Goal: Information Seeking & Learning: Learn about a topic

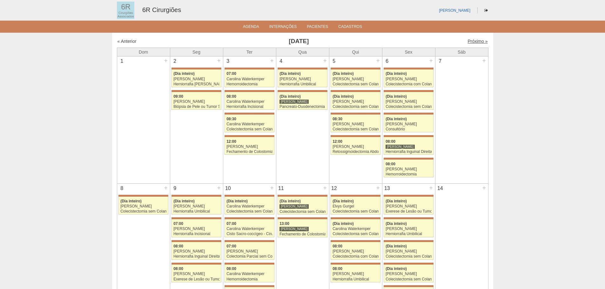
click at [468, 42] on link "Próximo »" at bounding box center [478, 41] width 20 height 5
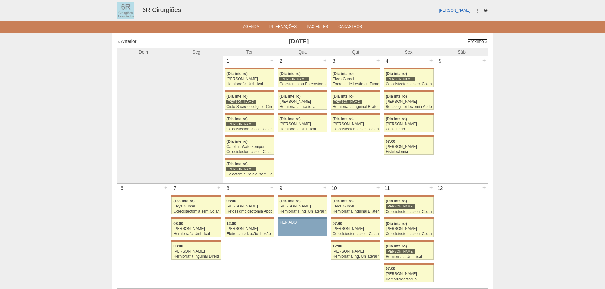
click at [468, 42] on link "Próximo »" at bounding box center [478, 41] width 20 height 5
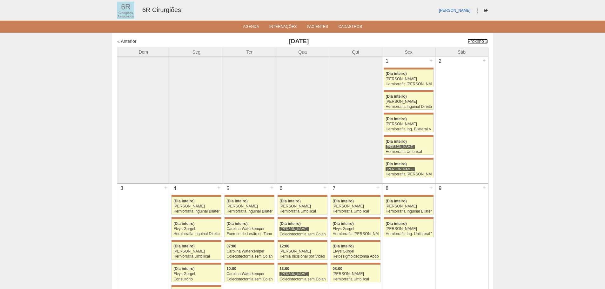
click at [468, 42] on link "Próximo »" at bounding box center [478, 41] width 20 height 5
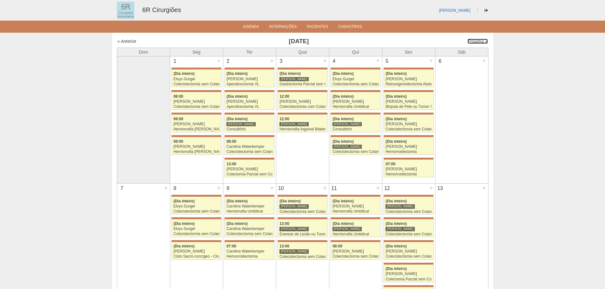
click at [468, 42] on link "Próximo »" at bounding box center [478, 41] width 20 height 5
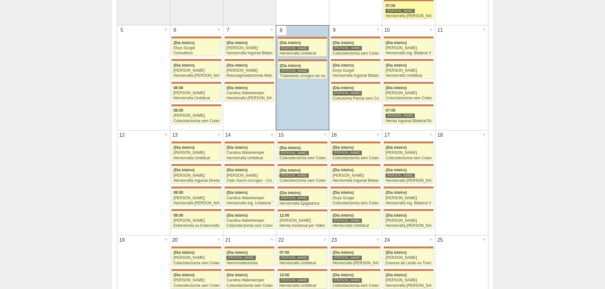
scroll to position [159, 0]
click at [426, 55] on div "Herniorrafia Ing. Bilateral VL" at bounding box center [409, 53] width 46 height 4
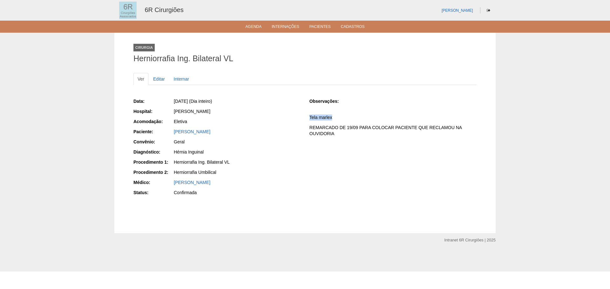
drag, startPoint x: 308, startPoint y: 116, endPoint x: 333, endPoint y: 119, distance: 25.0
click at [333, 119] on div "Data: Sex, 10/10/2025 (Dia inteiro) Hospital: Maria Braido Acomodação: Eletiva …" at bounding box center [304, 148] width 343 height 104
click at [252, 27] on link "Agenda" at bounding box center [254, 26] width 16 height 5
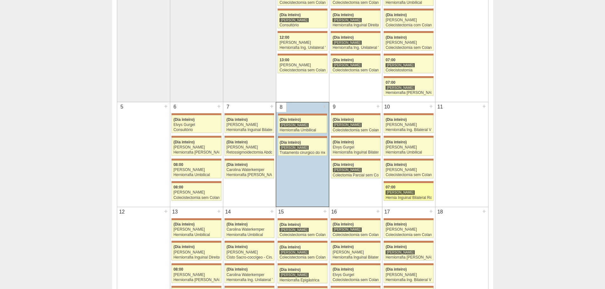
scroll to position [95, 0]
click at [419, 149] on div "[PERSON_NAME]" at bounding box center [409, 147] width 46 height 4
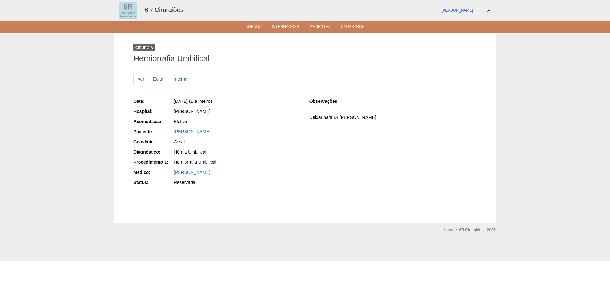
click at [252, 28] on link "Agenda" at bounding box center [254, 26] width 16 height 5
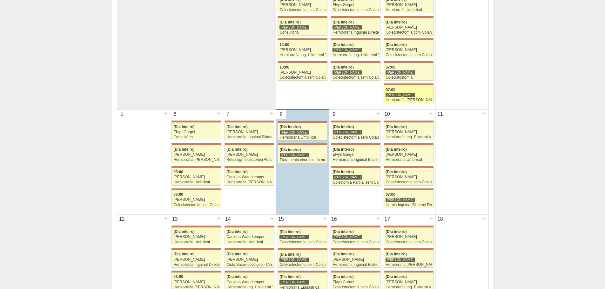
scroll to position [95, 0]
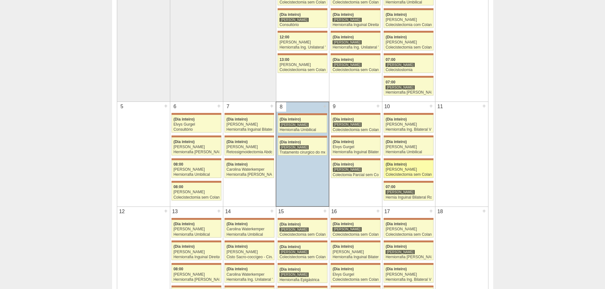
click at [421, 163] on div "(Dia inteiro)" at bounding box center [409, 165] width 46 height 4
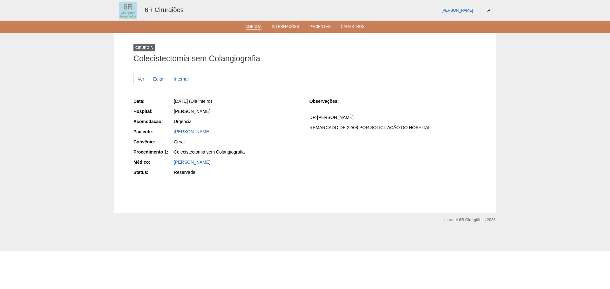
click at [249, 25] on link "Agenda" at bounding box center [254, 26] width 16 height 5
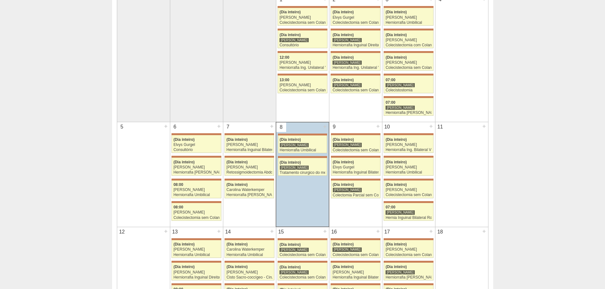
scroll to position [95, 0]
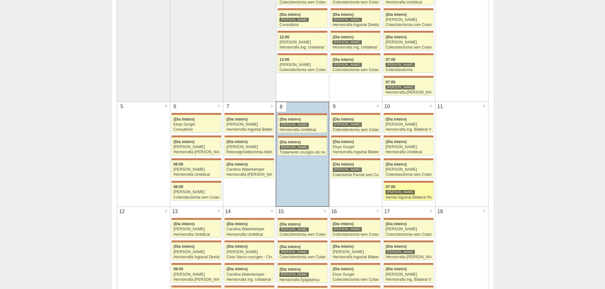
click at [429, 196] on div "Hernia Inguinal Bilateral Robótica" at bounding box center [409, 198] width 46 height 4
